Goal: Task Accomplishment & Management: Use online tool/utility

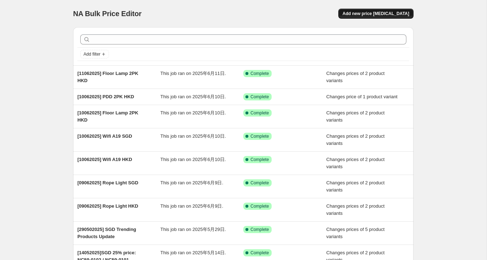
click at [376, 16] on button "Add new price [MEDICAL_DATA]" at bounding box center [375, 14] width 75 height 10
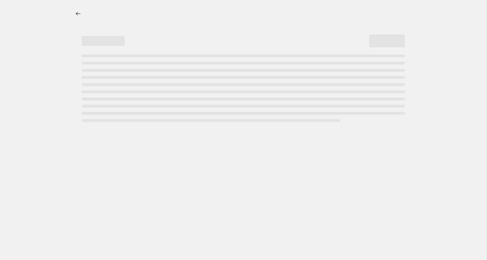
select select "percentage"
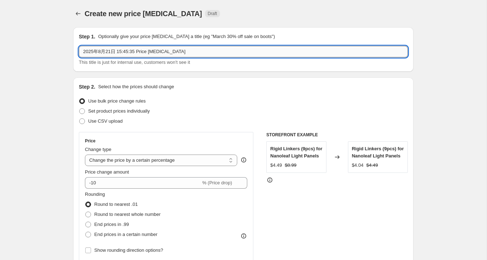
click at [143, 51] on input "2025年8月21日 15:45:35 Price [MEDICAL_DATA]" at bounding box center [243, 51] width 329 height 11
drag, startPoint x: 181, startPoint y: 50, endPoint x: -14, endPoint y: 31, distance: 195.5
click at [0, 31] on html "Home Settings Plans Skip to content Create new price [MEDICAL_DATA]. This page …" at bounding box center [243, 130] width 487 height 260
click at [84, 54] on input "HK 20% OFF HOME SALE" at bounding box center [243, 51] width 329 height 11
click at [169, 49] on input "[04-17/09] HK 20% OFF HOME SALE" at bounding box center [243, 51] width 329 height 11
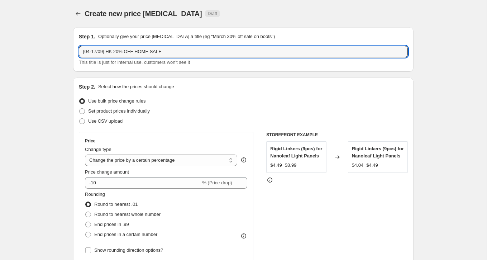
type input "[04-17/09] HK 20% OFF HOME SALE"
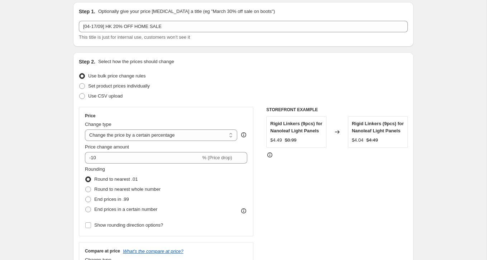
scroll to position [40, 0]
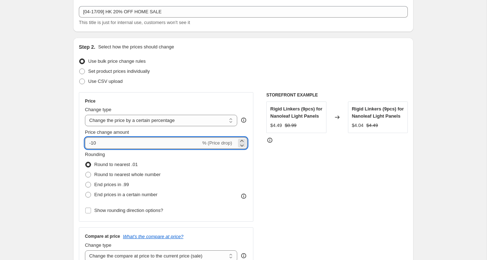
click at [120, 139] on input "-10" at bounding box center [143, 142] width 116 height 11
drag, startPoint x: 93, startPoint y: 142, endPoint x: 130, endPoint y: 142, distance: 37.3
click at [130, 142] on input "-10" at bounding box center [143, 142] width 116 height 11
type input "-1"
type input "-20"
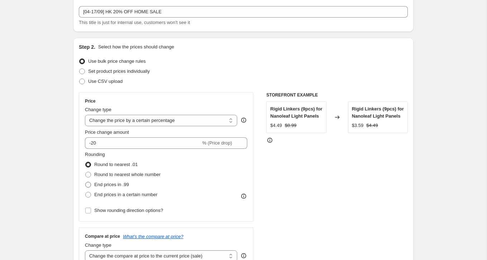
click at [87, 183] on span at bounding box center [88, 185] width 6 height 6
click at [86, 182] on input "End prices in .99" at bounding box center [85, 182] width 0 height 0
radio input "true"
click at [90, 200] on div "Rounding Round to nearest .01 Round to nearest whole number End prices in .99 E…" at bounding box center [166, 183] width 162 height 64
click at [90, 198] on label "End prices in a certain number" at bounding box center [121, 195] width 72 height 10
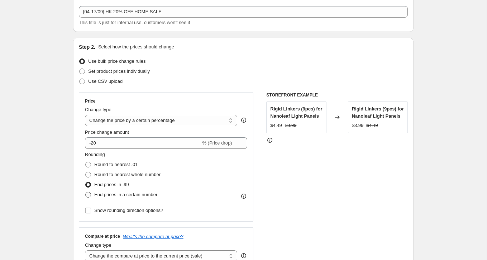
click at [86, 192] on input "End prices in a certain number" at bounding box center [85, 192] width 0 height 0
radio input "true"
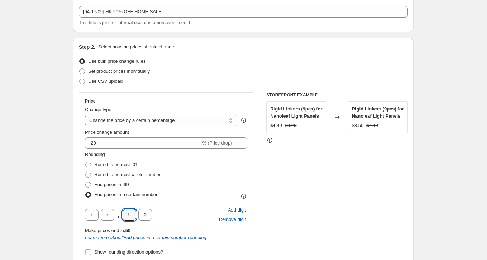
drag, startPoint x: 131, startPoint y: 214, endPoint x: 119, endPoint y: 214, distance: 12.5
click at [119, 214] on div ". 5 0" at bounding box center [118, 214] width 67 height 11
type input "5"
click at [147, 214] on input "0" at bounding box center [145, 214] width 14 height 11
type input "9"
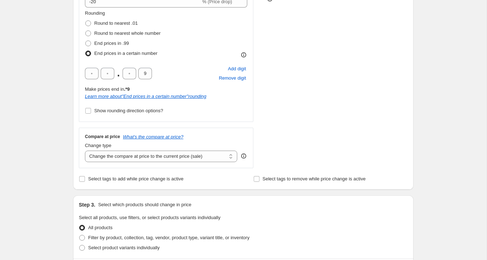
scroll to position [182, 0]
click at [118, 157] on select "Change the compare at price to the current price (sale) Change the compare at p…" at bounding box center [161, 155] width 152 height 11
click at [46, 171] on div "Create new price [MEDICAL_DATA]. This page is ready Create new price [MEDICAL_D…" at bounding box center [243, 208] width 487 height 781
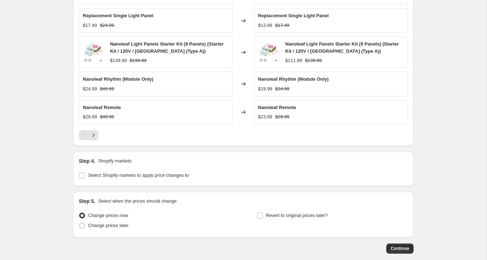
scroll to position [485, 0]
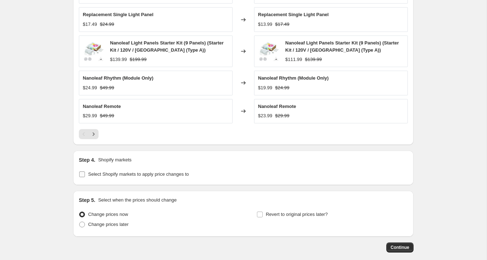
click at [81, 172] on input "Select Shopify markets to apply price changes to" at bounding box center [82, 174] width 6 height 6
checkbox input "true"
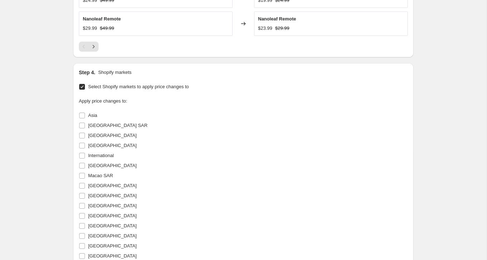
scroll to position [586, 0]
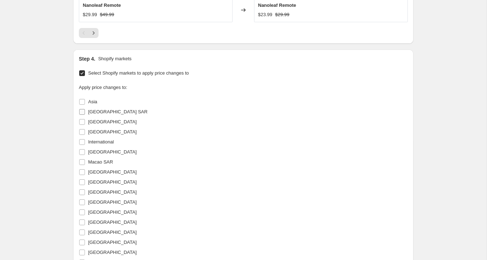
click at [94, 110] on span "[GEOGRAPHIC_DATA] SAR" at bounding box center [117, 111] width 59 height 5
click at [85, 110] on input "[GEOGRAPHIC_DATA] SAR" at bounding box center [82, 112] width 6 height 6
checkbox input "true"
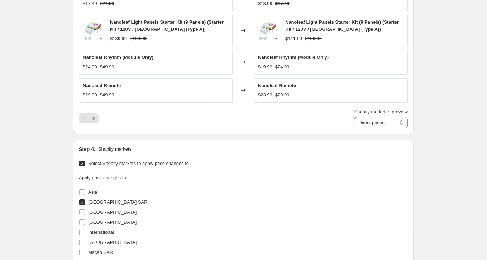
scroll to position [505, 0]
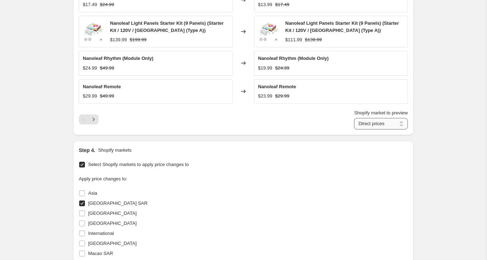
click at [367, 118] on select "Direct prices [GEOGRAPHIC_DATA] SAR" at bounding box center [381, 123] width 54 height 11
select select "56918068"
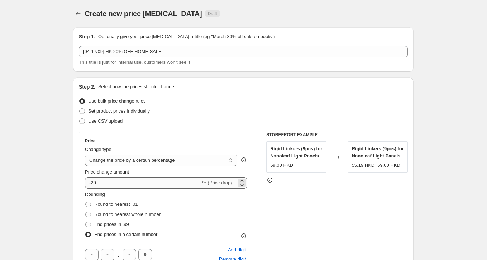
scroll to position [64, 0]
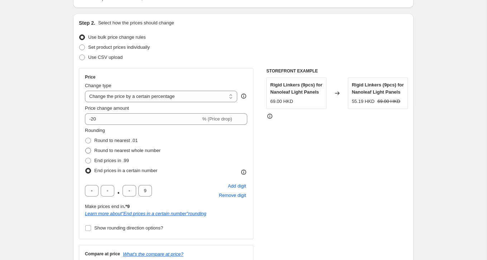
click at [90, 151] on span at bounding box center [88, 151] width 6 height 6
click at [86, 148] on input "Round to nearest whole number" at bounding box center [85, 148] width 0 height 0
radio input "true"
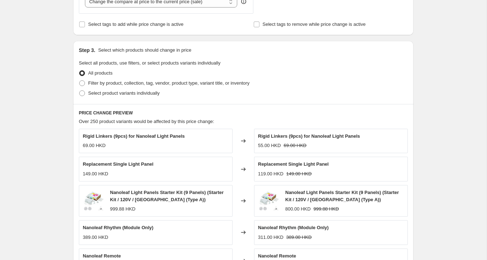
scroll to position [312, 0]
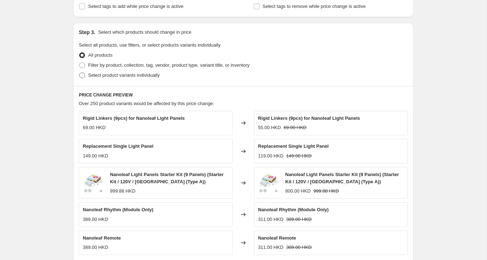
click at [96, 74] on span "Select product variants individually" at bounding box center [123, 74] width 71 height 5
click at [80, 73] on input "Select product variants individually" at bounding box center [79, 72] width 0 height 0
radio input "true"
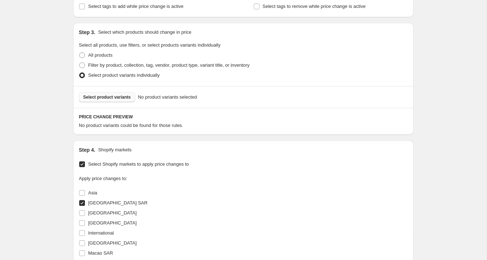
click at [114, 96] on span "Select product variants" at bounding box center [107, 97] width 48 height 6
select select "56918068"
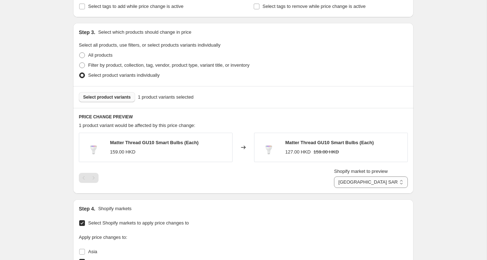
click at [125, 92] on button "Select product variants" at bounding box center [107, 97] width 56 height 10
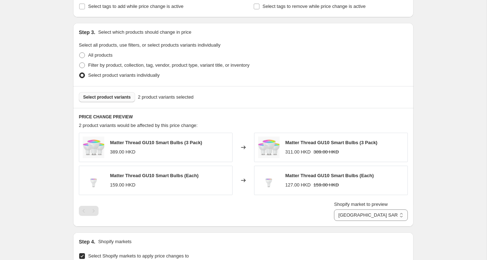
click at [127, 97] on span "Select product variants" at bounding box center [107, 97] width 48 height 6
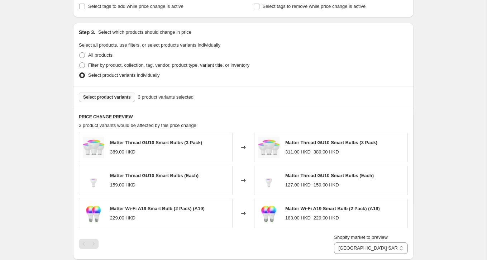
click at [116, 95] on span "Select product variants" at bounding box center [107, 97] width 48 height 6
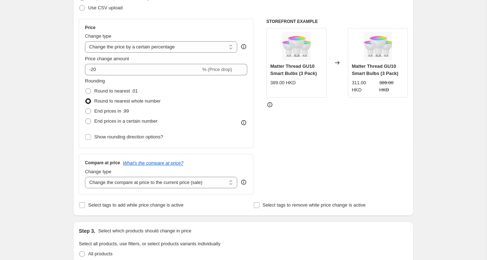
scroll to position [111, 0]
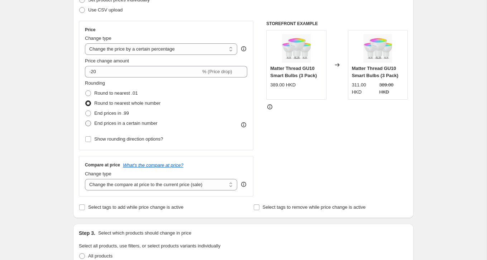
click at [88, 124] on span at bounding box center [88, 123] width 6 height 6
click at [86, 121] on input "End prices in a certain number" at bounding box center [85, 120] width 0 height 0
radio input "true"
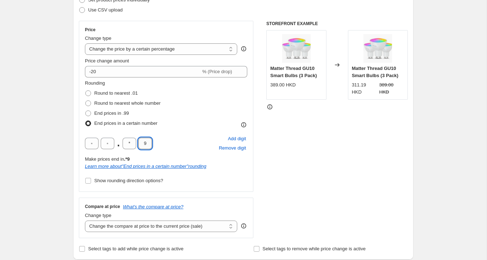
click at [145, 147] on input "9" at bounding box center [145, 143] width 14 height 11
click at [129, 146] on input "*" at bounding box center [130, 143] width 14 height 11
type input "0"
click at [109, 146] on input "text" at bounding box center [108, 143] width 14 height 11
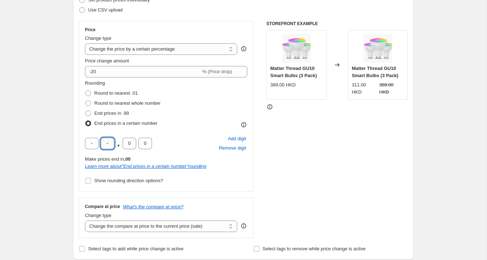
type input "9"
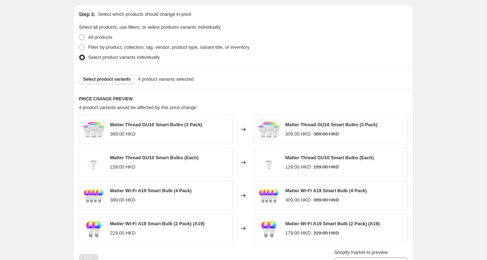
scroll to position [359, 0]
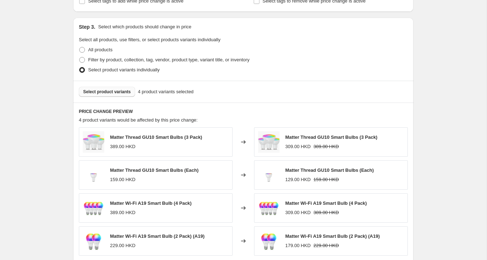
click at [107, 84] on div "Select product variants 4 product variants selected" at bounding box center [243, 92] width 340 height 22
click at [107, 89] on span "Select product variants" at bounding box center [107, 92] width 48 height 6
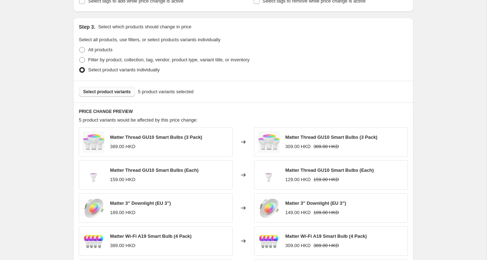
click at [115, 89] on span "Select product variants" at bounding box center [107, 92] width 48 height 6
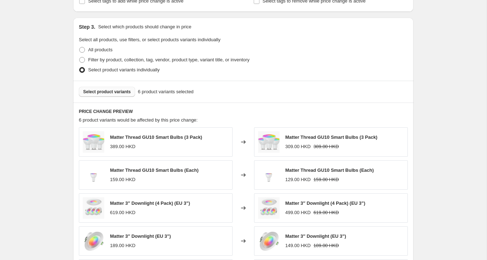
click at [103, 91] on span "Select product variants" at bounding box center [107, 92] width 48 height 6
click at [114, 91] on span "Select product variants" at bounding box center [107, 92] width 48 height 6
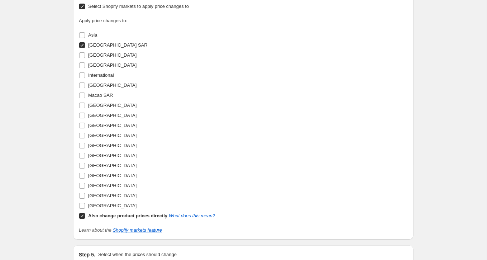
scroll to position [789, 0]
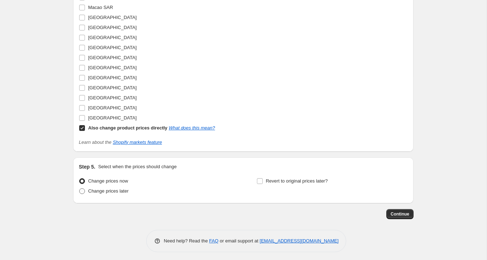
click at [95, 188] on span "Change prices later" at bounding box center [108, 190] width 40 height 5
click at [80, 188] on input "Change prices later" at bounding box center [79, 188] width 0 height 0
radio input "true"
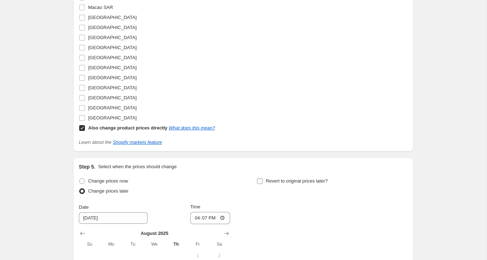
click at [262, 180] on input "Revert to original prices later?" at bounding box center [260, 181] width 6 height 6
checkbox input "true"
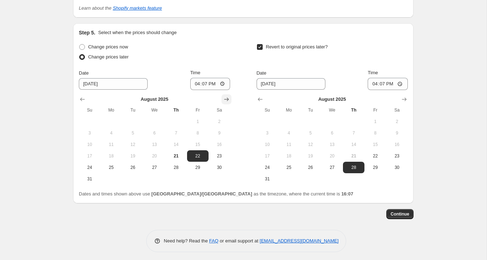
click at [226, 96] on icon "Show next month, September 2025" at bounding box center [226, 99] width 7 height 7
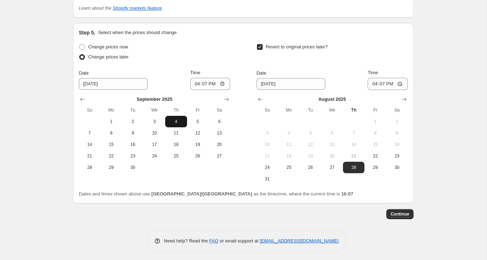
click at [177, 119] on span "4" at bounding box center [176, 122] width 16 height 6
type input "[DATE]"
click at [205, 80] on input "16:07" at bounding box center [210, 84] width 40 height 12
type input "00:00"
click at [352, 96] on div at bounding box center [332, 99] width 151 height 7
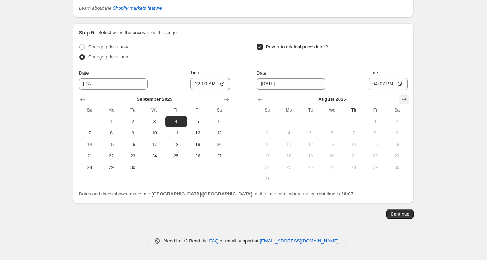
click at [401, 97] on icon "Show next month, September 2025" at bounding box center [404, 99] width 7 height 7
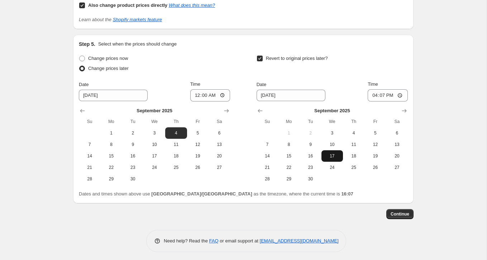
click at [335, 156] on span "17" at bounding box center [332, 156] width 16 height 6
type input "[DATE]"
click at [385, 90] on input "16:07" at bounding box center [388, 95] width 40 height 12
type input "00:07"
click at [352, 153] on span "18" at bounding box center [354, 156] width 16 height 6
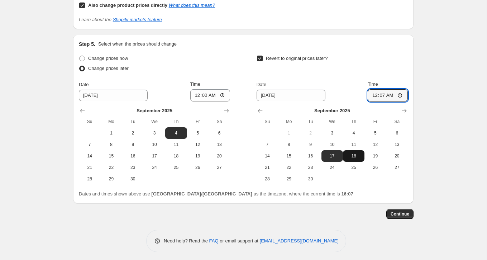
type input "[DATE]"
click at [391, 91] on input "00:07" at bounding box center [388, 95] width 40 height 12
type input "00:00"
click at [403, 216] on button "Continue" at bounding box center [399, 214] width 27 height 10
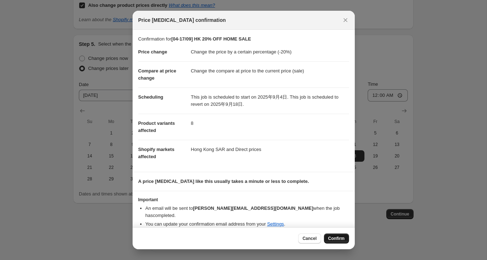
click at [336, 241] on button "Confirm" at bounding box center [336, 238] width 25 height 10
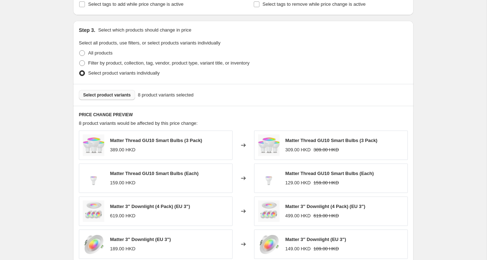
scroll to position [388, 0]
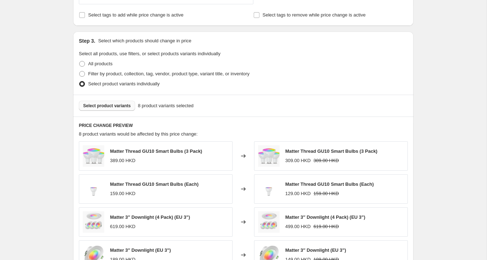
click at [129, 106] on span "Select product variants" at bounding box center [107, 106] width 48 height 6
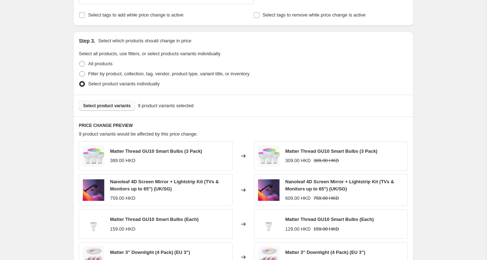
click at [105, 110] on div "Select product variants 9 product variants selected" at bounding box center [243, 106] width 340 height 22
click at [105, 107] on span "Select product variants" at bounding box center [107, 106] width 48 height 6
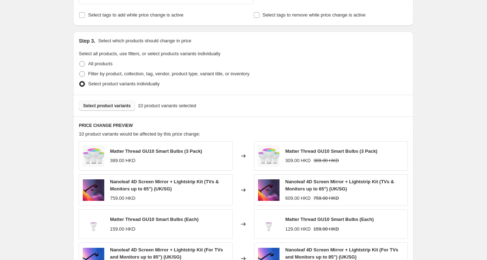
click at [113, 104] on span "Select product variants" at bounding box center [107, 106] width 48 height 6
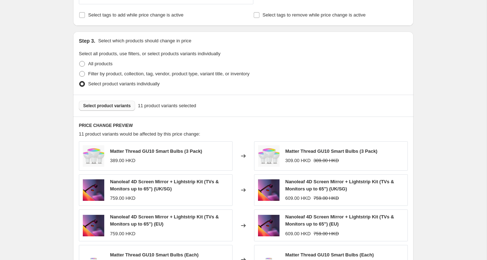
click at [115, 104] on span "Select product variants" at bounding box center [107, 106] width 48 height 6
click at [115, 101] on button "Select product variants" at bounding box center [107, 106] width 56 height 10
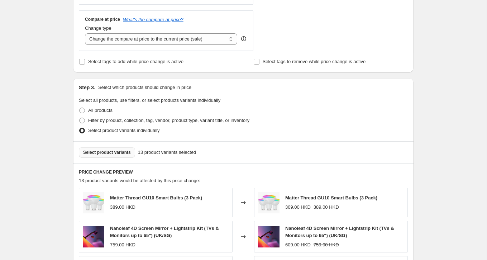
scroll to position [341, 0]
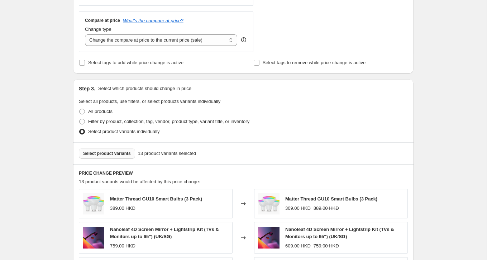
click at [111, 152] on span "Select product variants" at bounding box center [107, 153] width 48 height 6
click at [104, 150] on span "Select product variants" at bounding box center [107, 153] width 48 height 6
click at [102, 153] on span "Select product variants" at bounding box center [107, 153] width 48 height 6
click at [113, 154] on span "Select product variants" at bounding box center [107, 153] width 48 height 6
click at [100, 151] on span "Select product variants" at bounding box center [107, 153] width 48 height 6
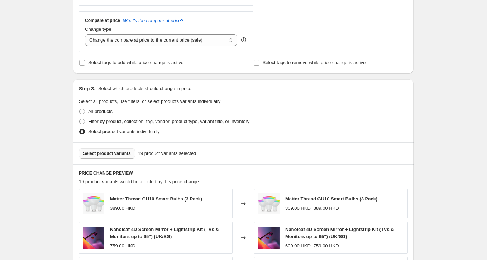
click at [116, 155] on button "Select product variants" at bounding box center [107, 153] width 56 height 10
click at [106, 154] on span "Select product variants" at bounding box center [107, 153] width 48 height 6
click at [126, 146] on div "Select product variants 21 product variants selected" at bounding box center [243, 153] width 340 height 22
click at [126, 150] on span "Select product variants" at bounding box center [107, 153] width 48 height 6
click at [98, 157] on button "Select product variants" at bounding box center [107, 153] width 56 height 10
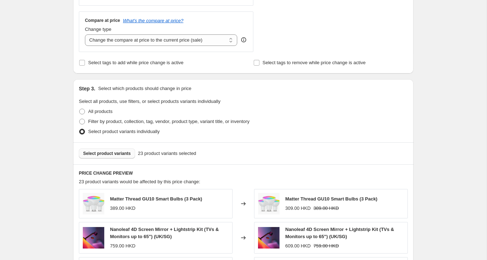
click at [117, 152] on span "Select product variants" at bounding box center [107, 153] width 48 height 6
click at [109, 152] on span "Select product variants" at bounding box center [107, 153] width 48 height 6
click at [120, 156] on button "Select product variants" at bounding box center [107, 153] width 56 height 10
click at [105, 154] on span "Select product variants" at bounding box center [107, 153] width 48 height 6
click at [111, 152] on span "Select product variants" at bounding box center [107, 153] width 48 height 6
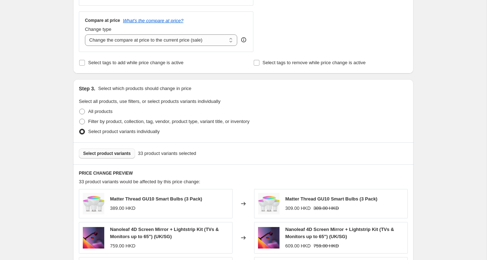
click at [110, 152] on span "Select product variants" at bounding box center [107, 153] width 48 height 6
click at [111, 149] on button "Select product variants" at bounding box center [107, 153] width 56 height 10
click at [121, 151] on span "Select product variants" at bounding box center [107, 153] width 48 height 6
click at [116, 153] on span "Select product variants" at bounding box center [107, 153] width 48 height 6
click at [104, 154] on span "Select product variants" at bounding box center [107, 153] width 48 height 6
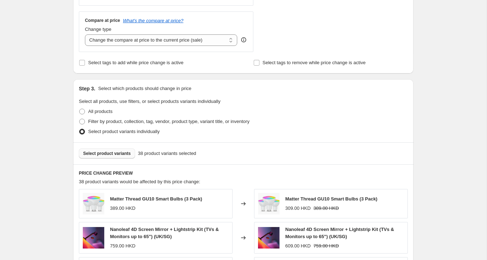
click at [112, 153] on span "Select product variants" at bounding box center [107, 153] width 48 height 6
click at [113, 148] on button "Select product variants" at bounding box center [107, 153] width 56 height 10
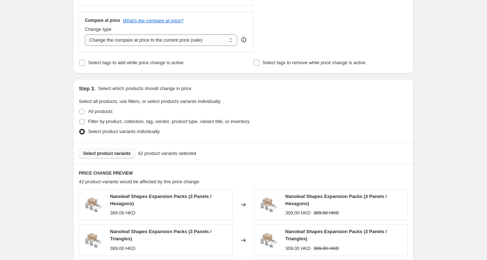
click at [95, 155] on button "Select product variants" at bounding box center [107, 153] width 56 height 10
click at [123, 152] on span "Select product variants" at bounding box center [107, 153] width 48 height 6
click at [124, 152] on span "Select product variants" at bounding box center [107, 153] width 48 height 6
click at [104, 153] on span "Select product variants" at bounding box center [107, 153] width 48 height 6
click at [107, 154] on span "Select product variants" at bounding box center [107, 153] width 48 height 6
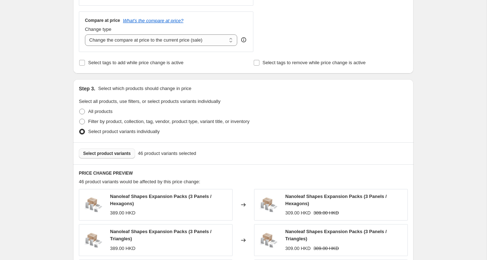
click at [110, 154] on span "Select product variants" at bounding box center [107, 153] width 48 height 6
click at [113, 154] on span "Select product variants" at bounding box center [107, 153] width 48 height 6
click at [104, 152] on span "Select product variants" at bounding box center [107, 153] width 48 height 6
click at [114, 153] on span "Select product variants" at bounding box center [107, 153] width 48 height 6
click at [120, 153] on span "Select product variants" at bounding box center [107, 153] width 48 height 6
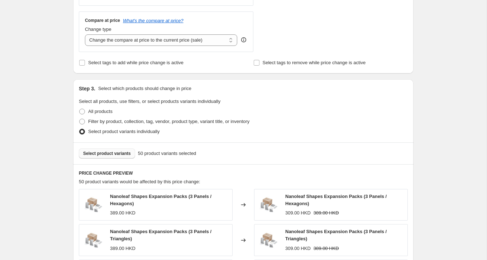
click at [124, 150] on span "Select product variants" at bounding box center [107, 153] width 48 height 6
click at [118, 153] on span "Select product variants" at bounding box center [107, 153] width 48 height 6
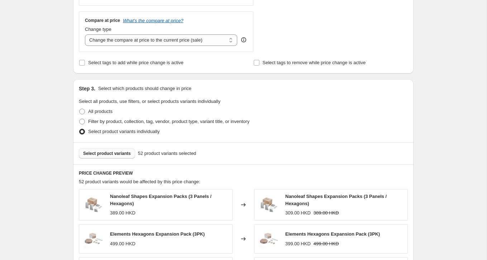
click at [115, 157] on button "Select product variants" at bounding box center [107, 153] width 56 height 10
click at [106, 154] on span "Select product variants" at bounding box center [107, 153] width 48 height 6
click at [97, 150] on span "Select product variants" at bounding box center [107, 153] width 48 height 6
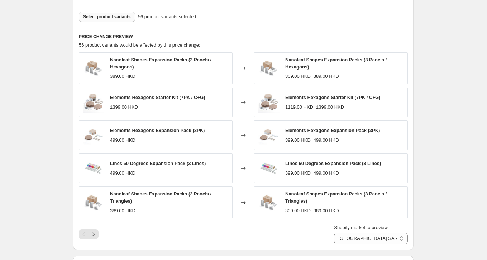
scroll to position [960, 0]
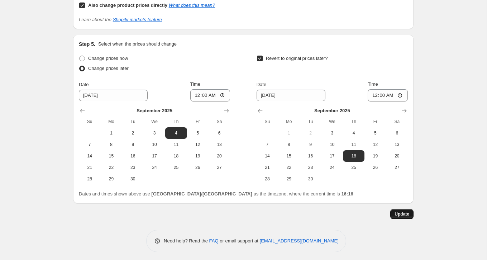
click at [407, 212] on span "Update" at bounding box center [402, 214] width 15 height 6
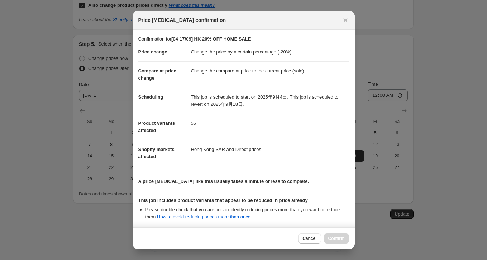
scroll to position [65, 0]
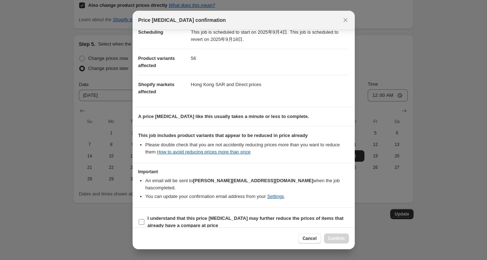
click at [142, 219] on input "I understand that this price [MEDICAL_DATA] may further reduce the prices of it…" at bounding box center [142, 222] width 6 height 6
checkbox input "true"
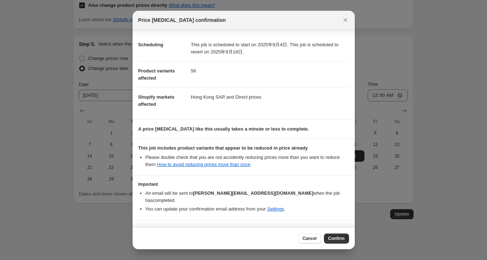
scroll to position [52, 0]
click at [339, 239] on span "Confirm" at bounding box center [336, 238] width 16 height 6
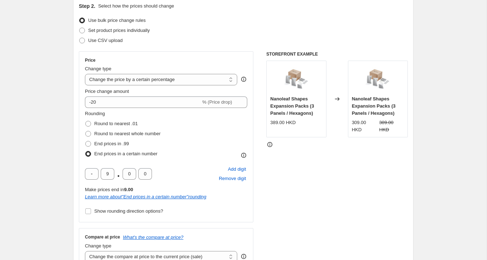
scroll to position [0, 0]
